Goal: Find specific page/section: Find specific page/section

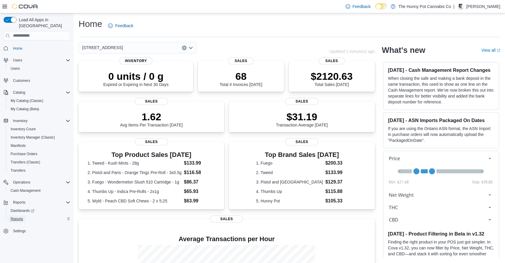
click at [23, 216] on span "Reports" at bounding box center [17, 218] width 12 height 5
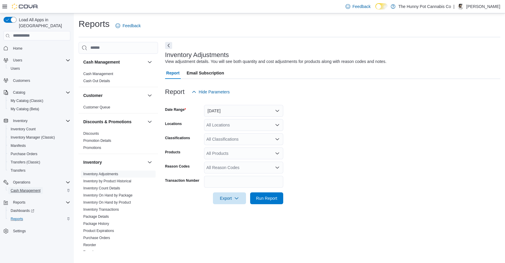
click at [28, 188] on span "Cash Management" at bounding box center [26, 190] width 30 height 5
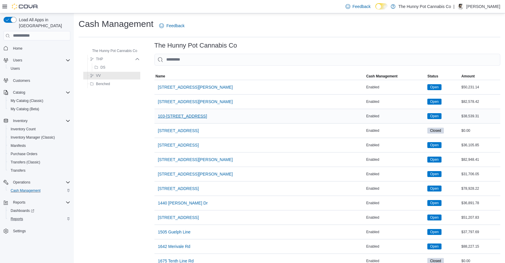
scroll to position [473, 0]
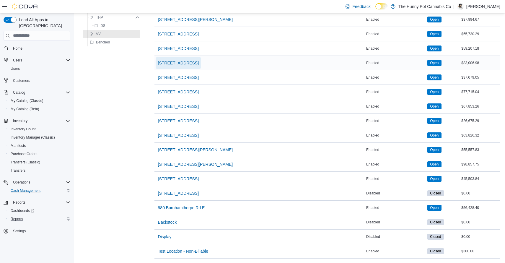
click at [186, 64] on span "[STREET_ADDRESS]" at bounding box center [178, 63] width 41 height 6
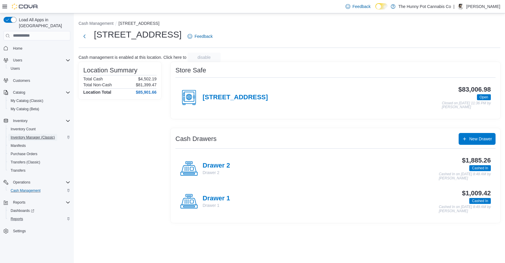
click at [43, 135] on span "Inventory Manager (Classic)" at bounding box center [33, 137] width 44 height 5
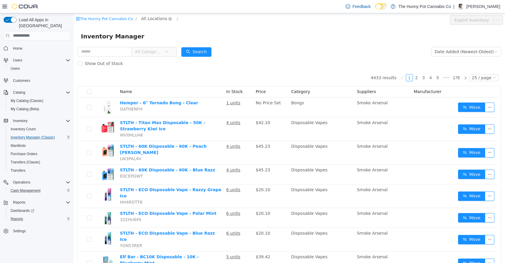
click at [160, 16] on span "All Locations" at bounding box center [154, 18] width 26 height 6
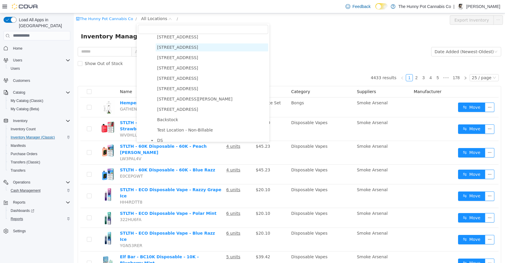
scroll to position [370, 0]
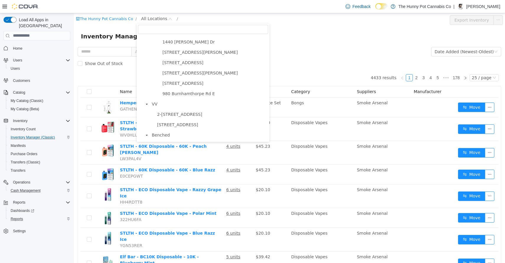
click at [248, 48] on form "All Categories Date Added (Newest-Oldest) Search Show Out of Stock" at bounding box center [289, 57] width 423 height 24
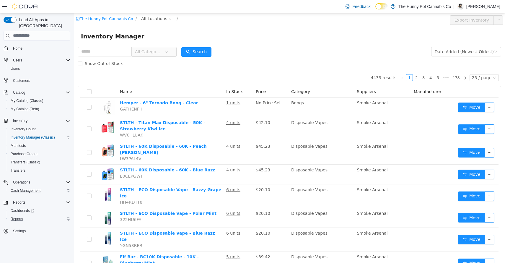
click at [168, 50] on icon "icon: down" at bounding box center [167, 52] width 4 height 4
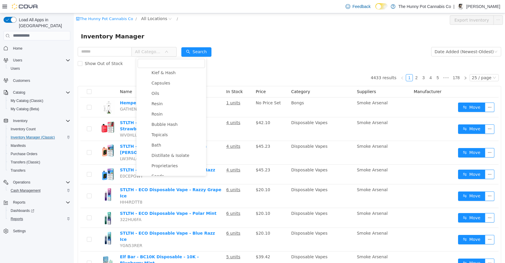
scroll to position [187, 0]
click at [170, 84] on span "Capsules" at bounding box center [177, 83] width 55 height 8
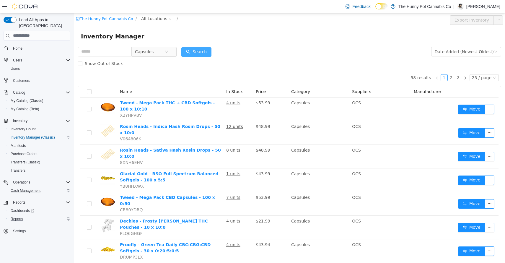
click at [197, 55] on button "Search" at bounding box center [196, 51] width 30 height 9
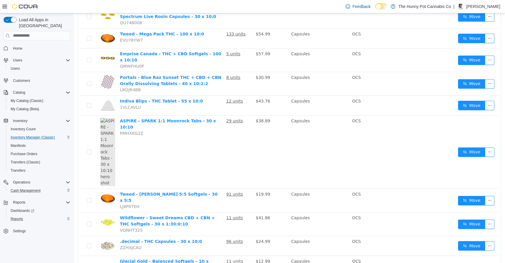
scroll to position [431, 0]
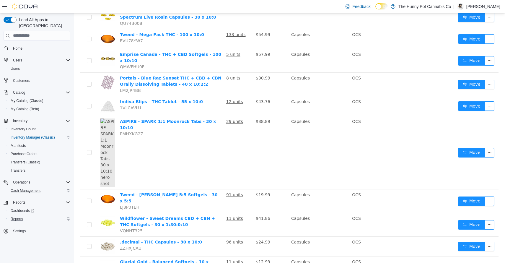
click at [483, 246] on li "50 / page" at bounding box center [485, 245] width 29 height 9
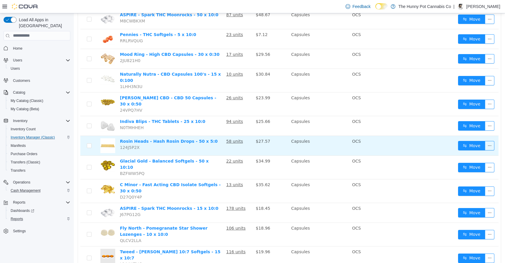
scroll to position [945, 0]
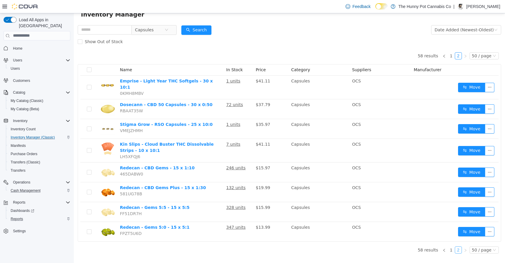
scroll to position [13, 0]
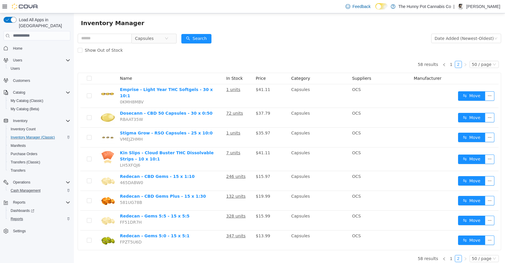
click at [298, 39] on form "Capsules Date Added (Newest-Oldest) Search Show Out of Stock" at bounding box center [289, 44] width 423 height 24
